Goal: Task Accomplishment & Management: Use online tool/utility

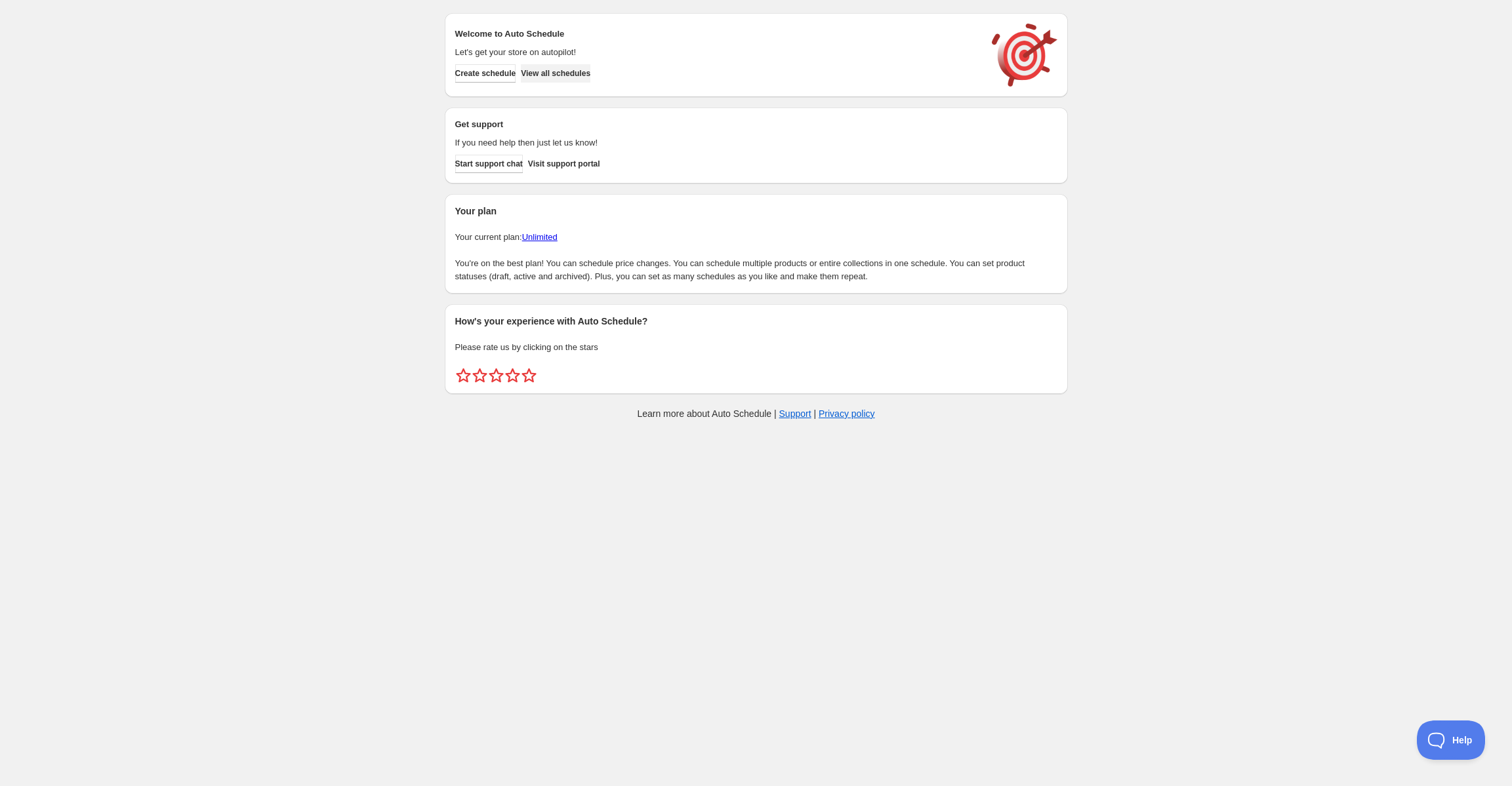
click at [590, 65] on button "View all schedules" at bounding box center [555, 73] width 70 height 18
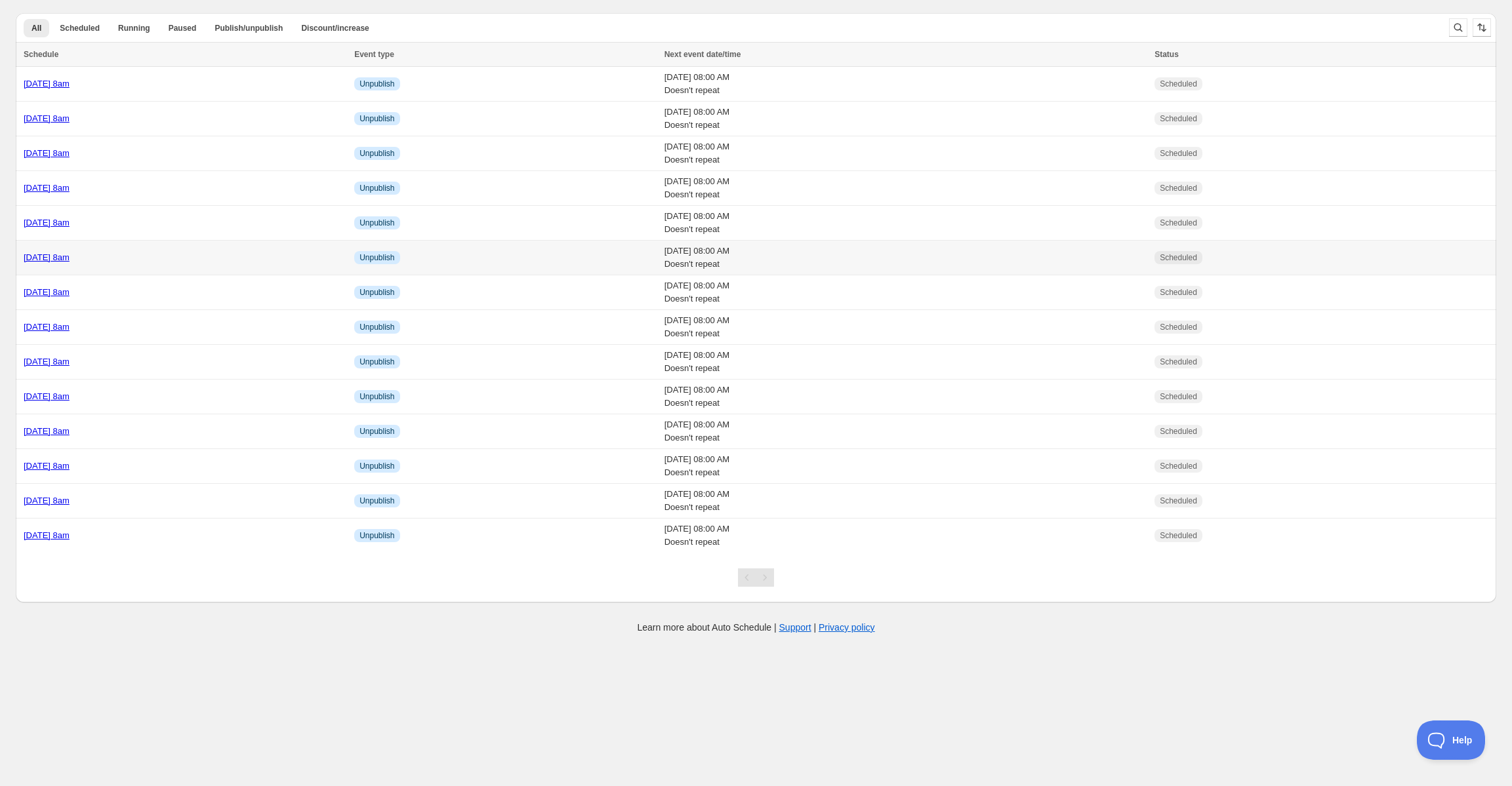
click at [100, 266] on td "[DATE] 8am" at bounding box center [183, 258] width 334 height 34
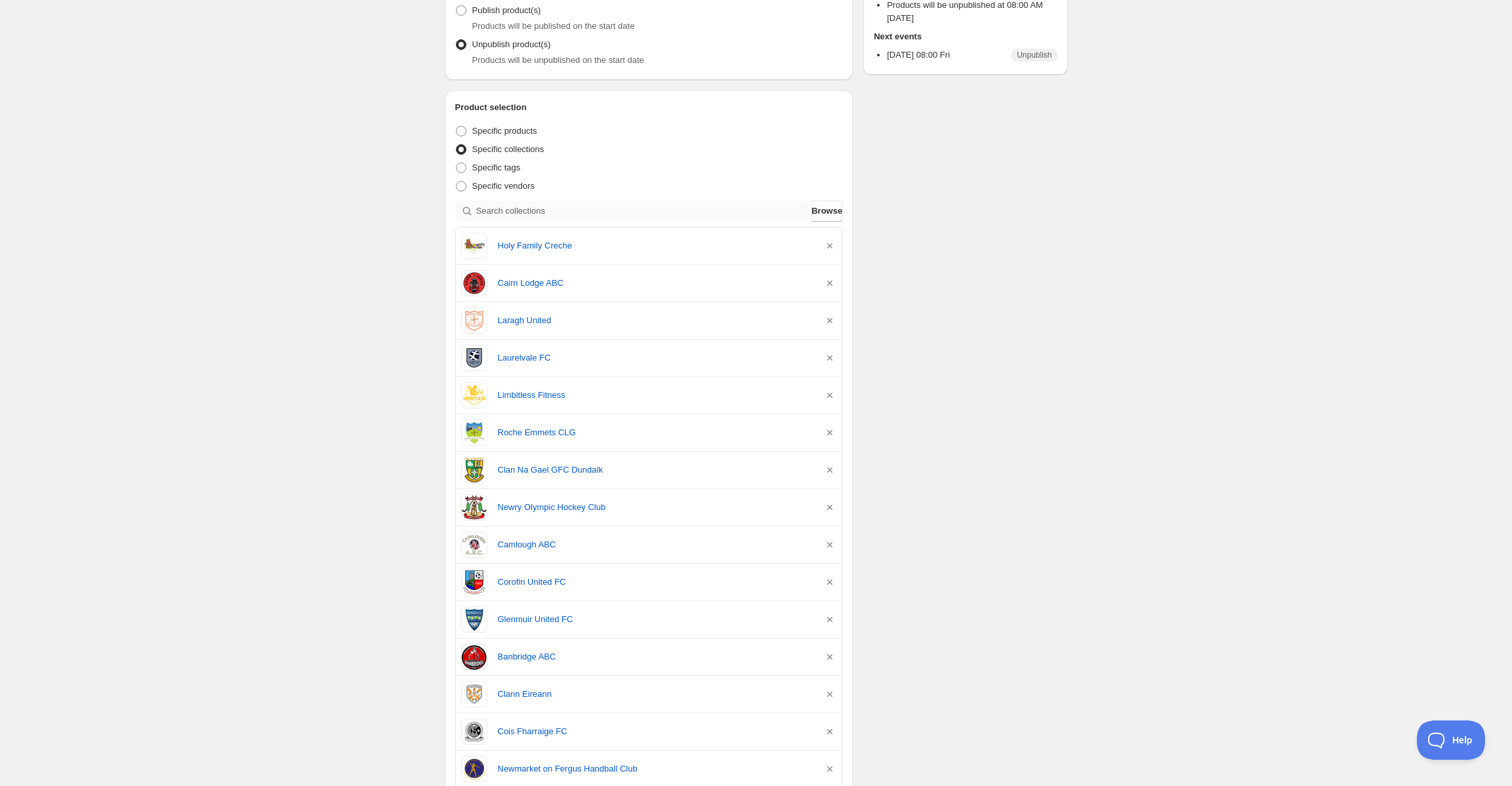
scroll to position [249, 0]
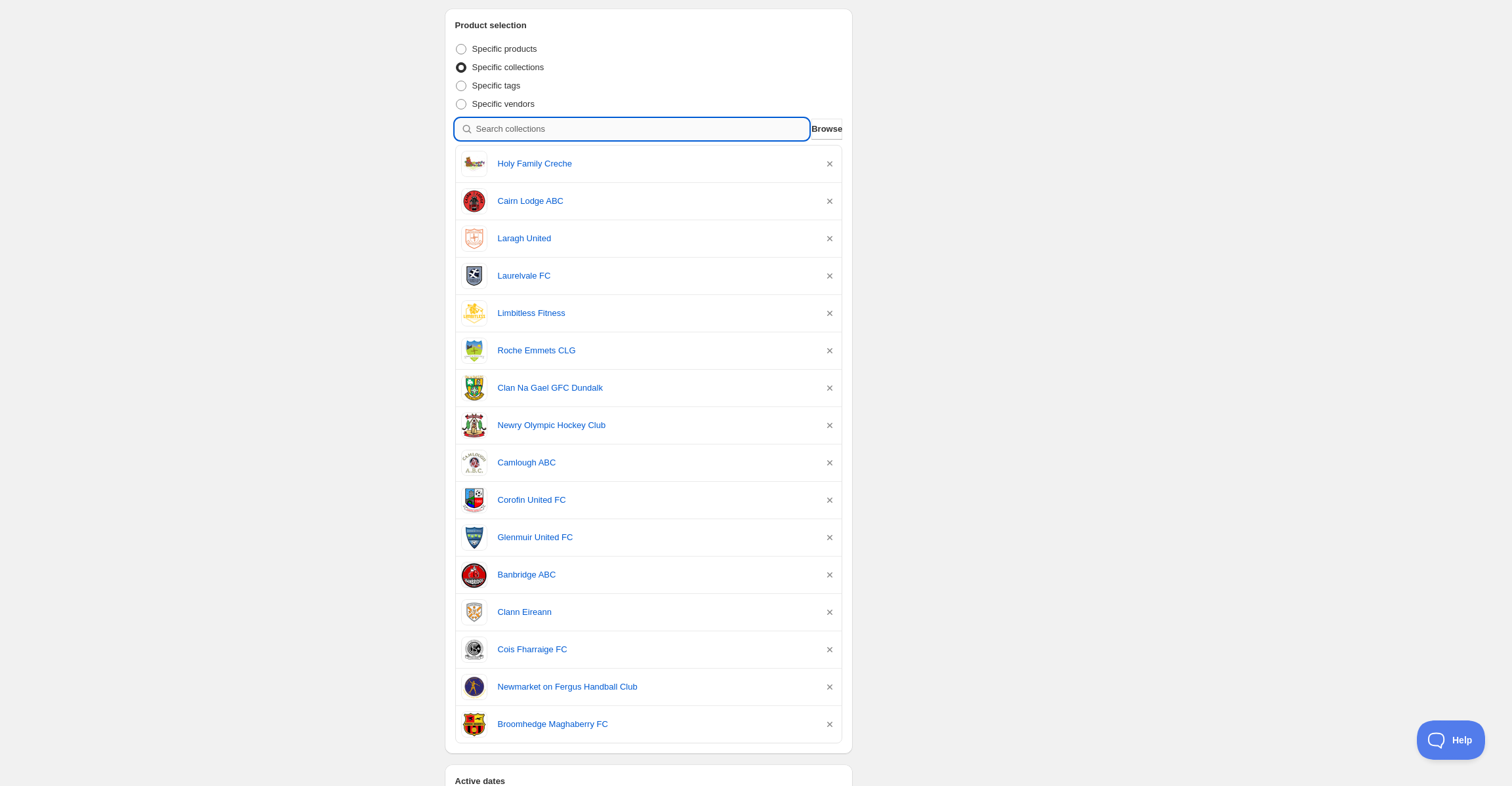
click at [531, 132] on input "search" at bounding box center [643, 129] width 333 height 21
paste input "Belfast Hammers"
type input "Belfast Hammers"
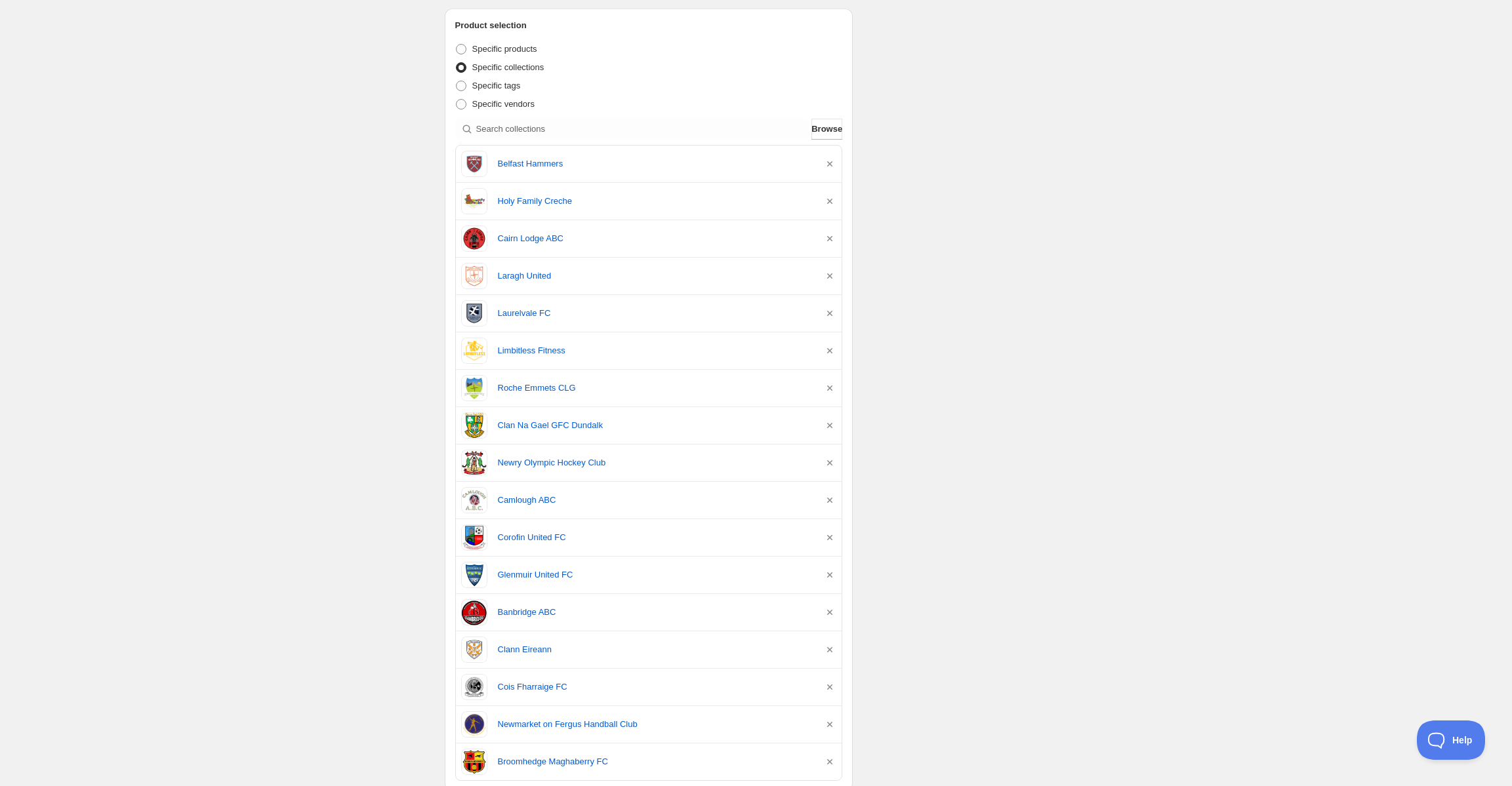
click at [911, 225] on div "Schedule name [DATE] 8am Your customers won't see this Action Action Publish pr…" at bounding box center [751, 560] width 634 height 1538
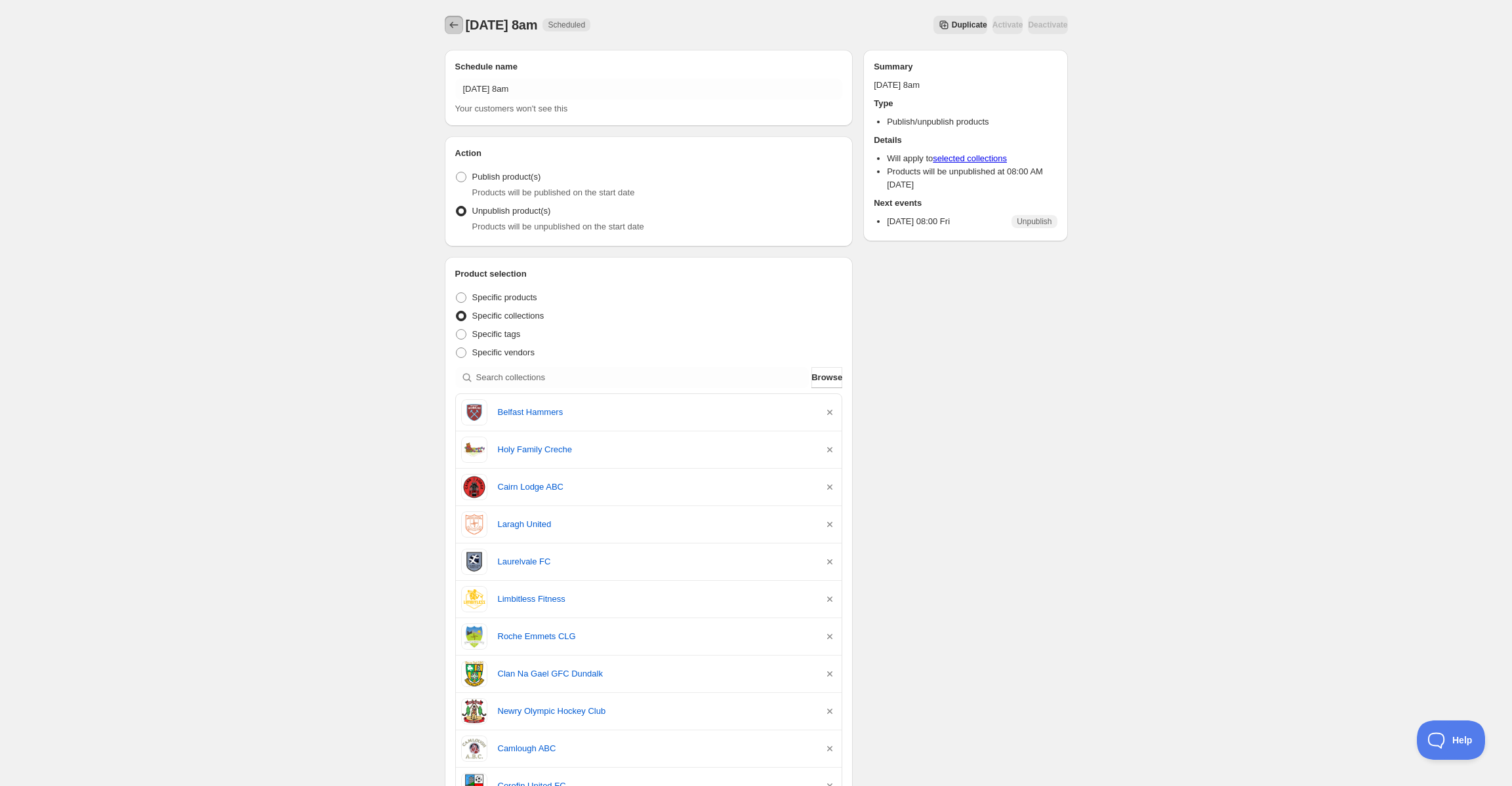
click at [460, 27] on icon "Schedules" at bounding box center [454, 25] width 13 height 13
